Goal: Task Accomplishment & Management: Manage account settings

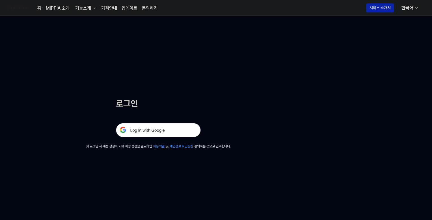
click at [155, 128] on img at bounding box center [158, 130] width 85 height 14
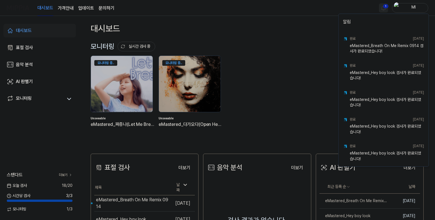
click at [384, 8] on html "대시보드 가격안내 업데이트 문의하기 1 Ml 대시보드 표절 검사 음악 분석 AI 판별기 모니터링 스탠다드 더보기 [DATE] 검사 18 / 2…" at bounding box center [217, 110] width 435 height 220
click at [321, 7] on html "대시보드 가격안내 업데이트 문의하기 Ml 대시보드 표절 검사 음악 분석 AI 판별기 모니터링 스탠다드 더보기 [DATE] 검사 18 / 20 …" at bounding box center [217, 110] width 435 height 220
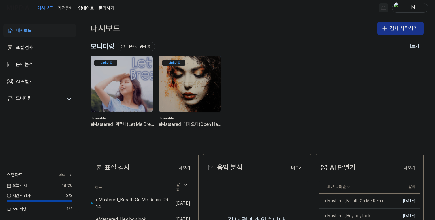
click at [405, 31] on button "검사 시작하기" at bounding box center [400, 29] width 46 height 14
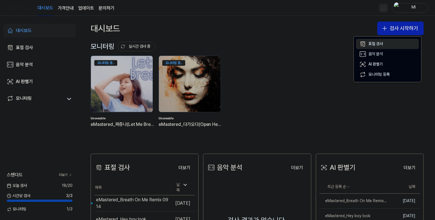
click at [381, 43] on div "표절 검사" at bounding box center [375, 44] width 14 height 6
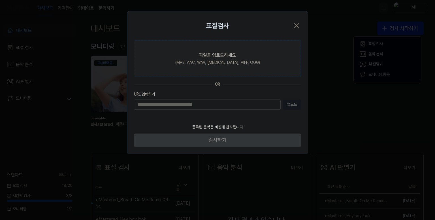
click at [205, 63] on div "(MP3, AAC, WAV, [MEDICAL_DATA], AIFF, OGG)" at bounding box center [217, 63] width 85 height 6
click at [0, 0] on input "파일을 업로드하세요 (MP3, AAC, WAV, [MEDICAL_DATA], AIFF, OGG)" at bounding box center [0, 0] width 0 height 0
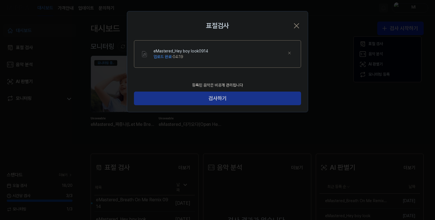
click at [232, 96] on button "검사하기" at bounding box center [217, 98] width 167 height 14
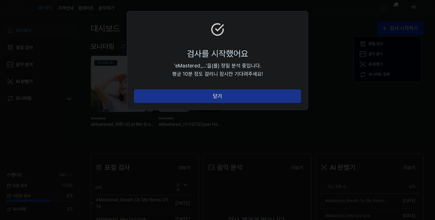
click at [230, 99] on button "닫기" at bounding box center [217, 96] width 167 height 14
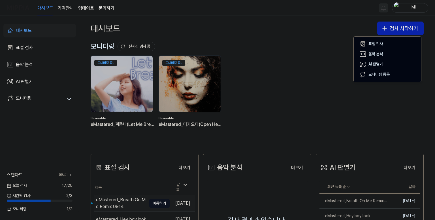
click at [117, 198] on div "eMastered_Breath On Me Remix 0914" at bounding box center [121, 203] width 50 height 14
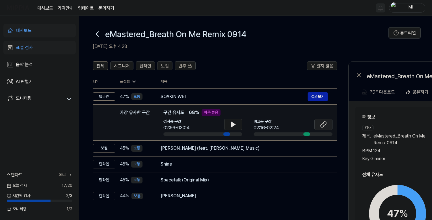
click at [324, 123] on icon at bounding box center [322, 125] width 3 height 4
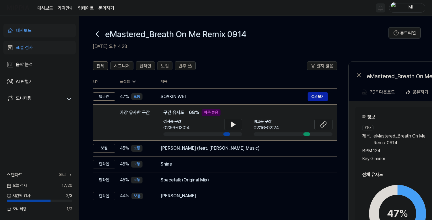
click at [96, 33] on icon at bounding box center [97, 33] width 9 height 9
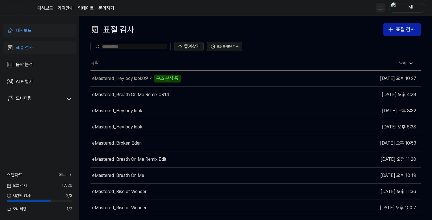
click at [26, 31] on div "대시보드" at bounding box center [24, 30] width 16 height 7
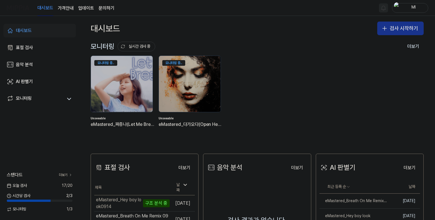
click at [391, 26] on button "검사 시작하기" at bounding box center [400, 29] width 46 height 14
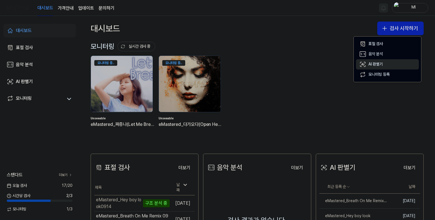
click at [378, 64] on div "AI 판별기" at bounding box center [375, 64] width 14 height 6
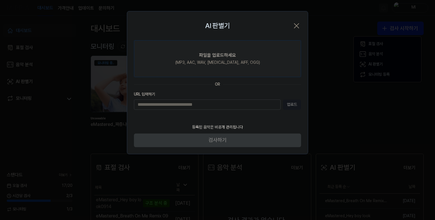
click at [224, 57] on div "파일을 업로드하세요" at bounding box center [217, 55] width 37 height 7
click at [0, 0] on input "파일을 업로드하세요 (MP3, AAC, WAV, [MEDICAL_DATA], AIFF, OGG)" at bounding box center [0, 0] width 0 height 0
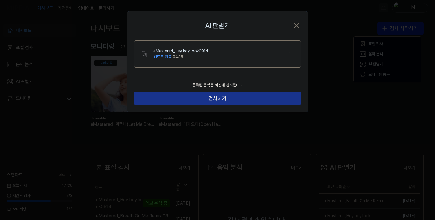
click at [223, 97] on button "검사하기" at bounding box center [217, 98] width 167 height 14
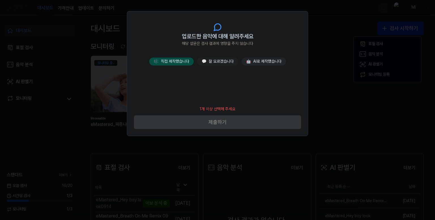
click at [180, 60] on button "🎼 직접 제작했습니다" at bounding box center [171, 61] width 44 height 8
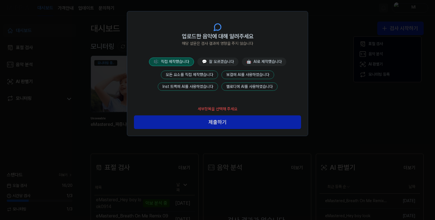
click at [195, 72] on button "모든 요소를 직접 제작했습니다" at bounding box center [189, 74] width 57 height 8
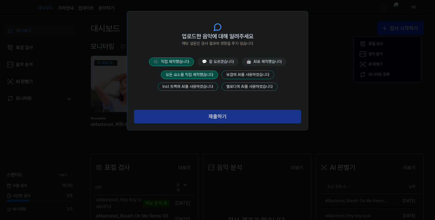
click at [222, 118] on button "제출하기" at bounding box center [217, 117] width 167 height 14
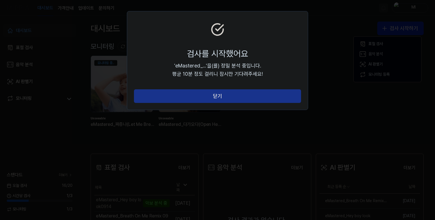
click at [224, 98] on button "닫기" at bounding box center [217, 96] width 167 height 14
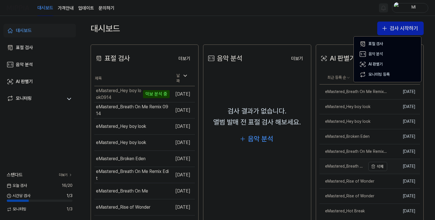
scroll to position [113, 0]
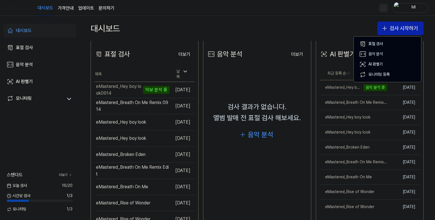
click at [300, 10] on div "대시보드 가격안내 업데이트 문의하기 Ml" at bounding box center [217, 8] width 421 height 16
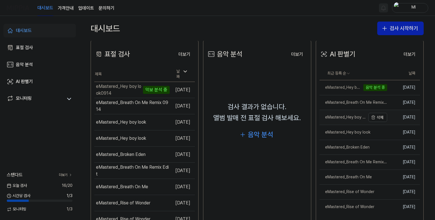
click at [342, 118] on div "eMastered_Hey boy look" at bounding box center [342, 117] width 46 height 6
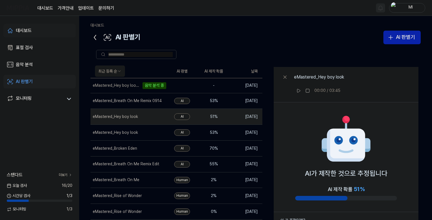
click at [29, 31] on div "대시보드" at bounding box center [24, 30] width 16 height 7
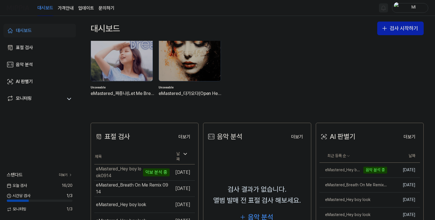
scroll to position [85, 0]
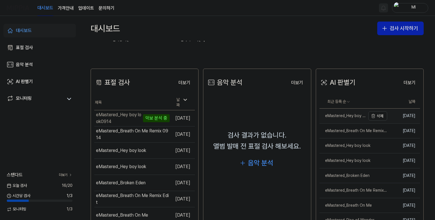
click at [336, 116] on div "eMastered_Hey boy look0914" at bounding box center [342, 116] width 46 height 6
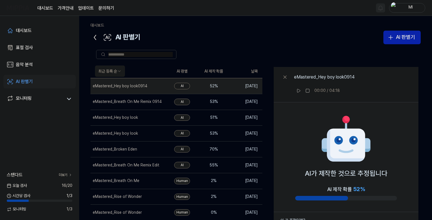
click at [94, 36] on icon at bounding box center [95, 37] width 9 height 9
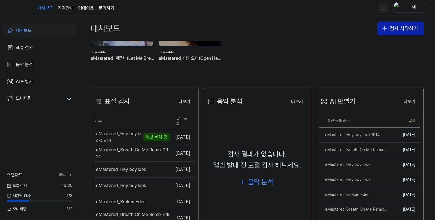
scroll to position [137, 0]
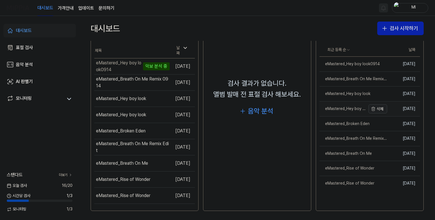
click at [374, 107] on button "삭제" at bounding box center [377, 108] width 19 height 9
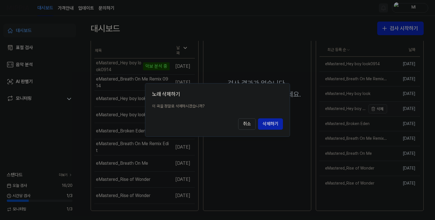
click at [238, 118] on button "취소" at bounding box center [247, 123] width 18 height 11
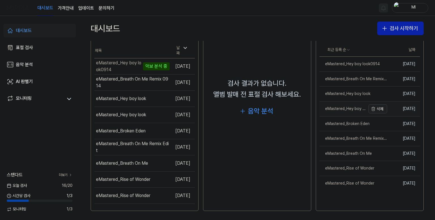
click at [372, 108] on icon "button" at bounding box center [373, 108] width 5 height 5
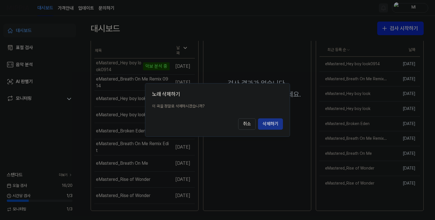
click at [270, 123] on button "삭제하기" at bounding box center [270, 123] width 25 height 11
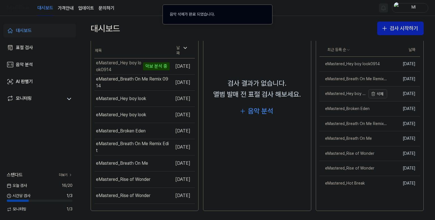
click at [378, 93] on button "삭제" at bounding box center [377, 93] width 19 height 9
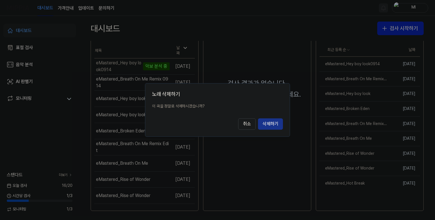
click at [271, 123] on button "삭제하기" at bounding box center [270, 123] width 25 height 11
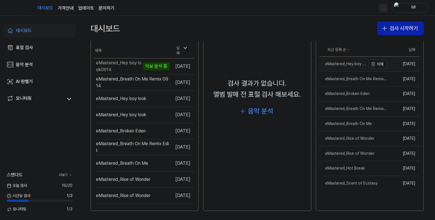
click at [346, 64] on div "eMastered_Hey boy look0914" at bounding box center [342, 64] width 46 height 6
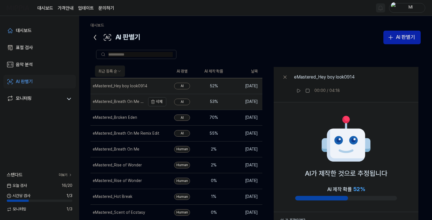
click at [157, 95] on td "eMastered_Breath On Me Remix 0914 삭제" at bounding box center [129, 102] width 76 height 16
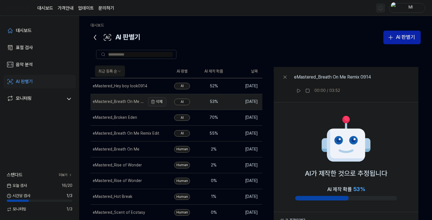
click at [158, 102] on button "삭제" at bounding box center [157, 101] width 18 height 9
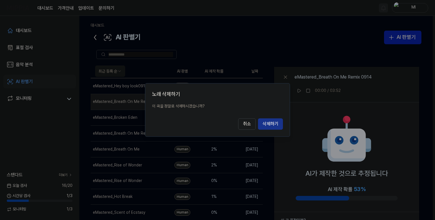
click at [271, 125] on button "삭제하기" at bounding box center [270, 123] width 25 height 11
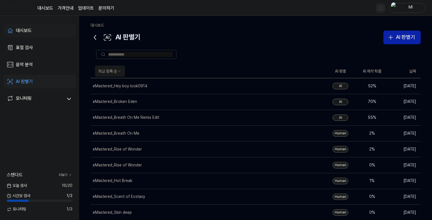
click at [30, 29] on div "대시보드" at bounding box center [24, 30] width 16 height 7
